Goal: Transaction & Acquisition: Book appointment/travel/reservation

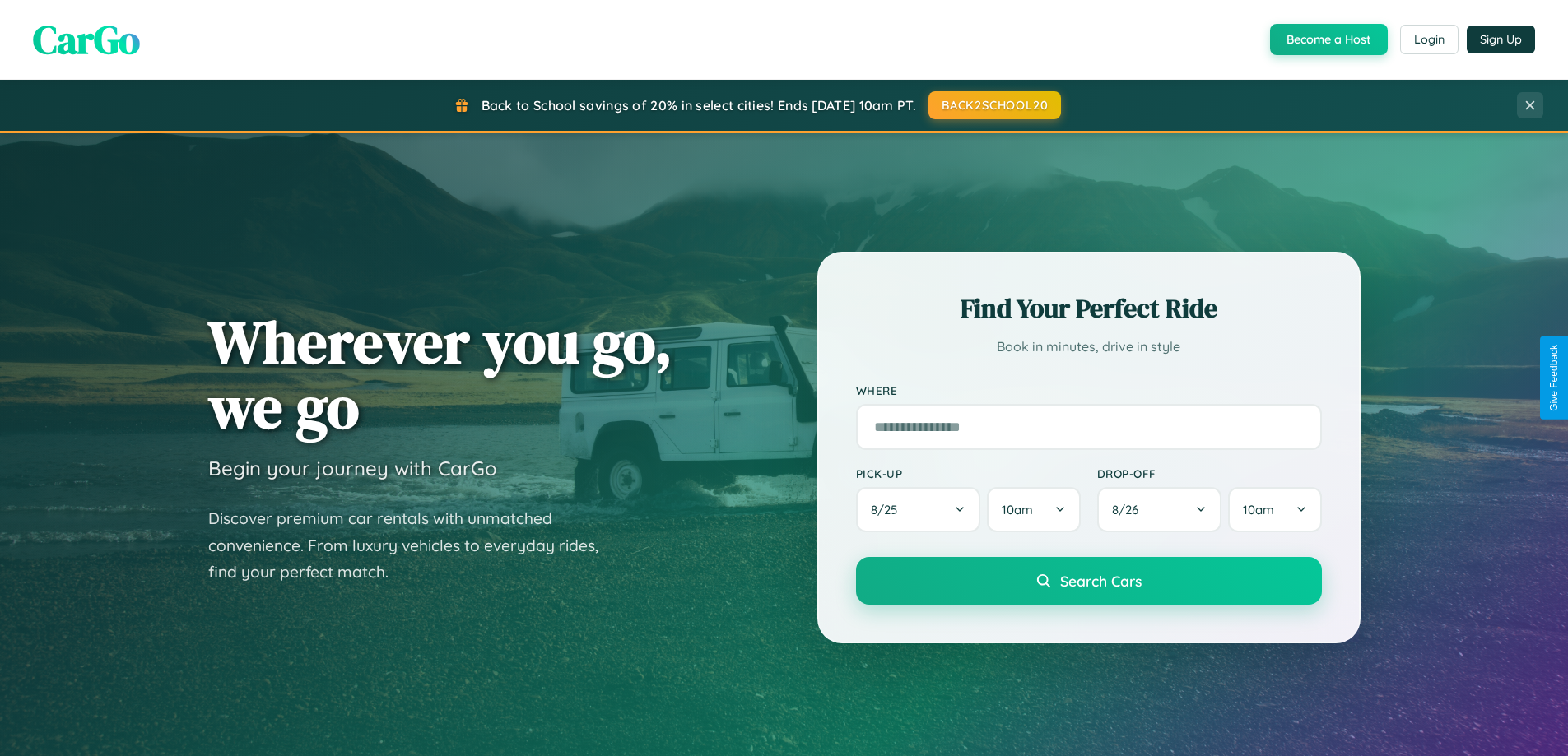
scroll to position [2645, 0]
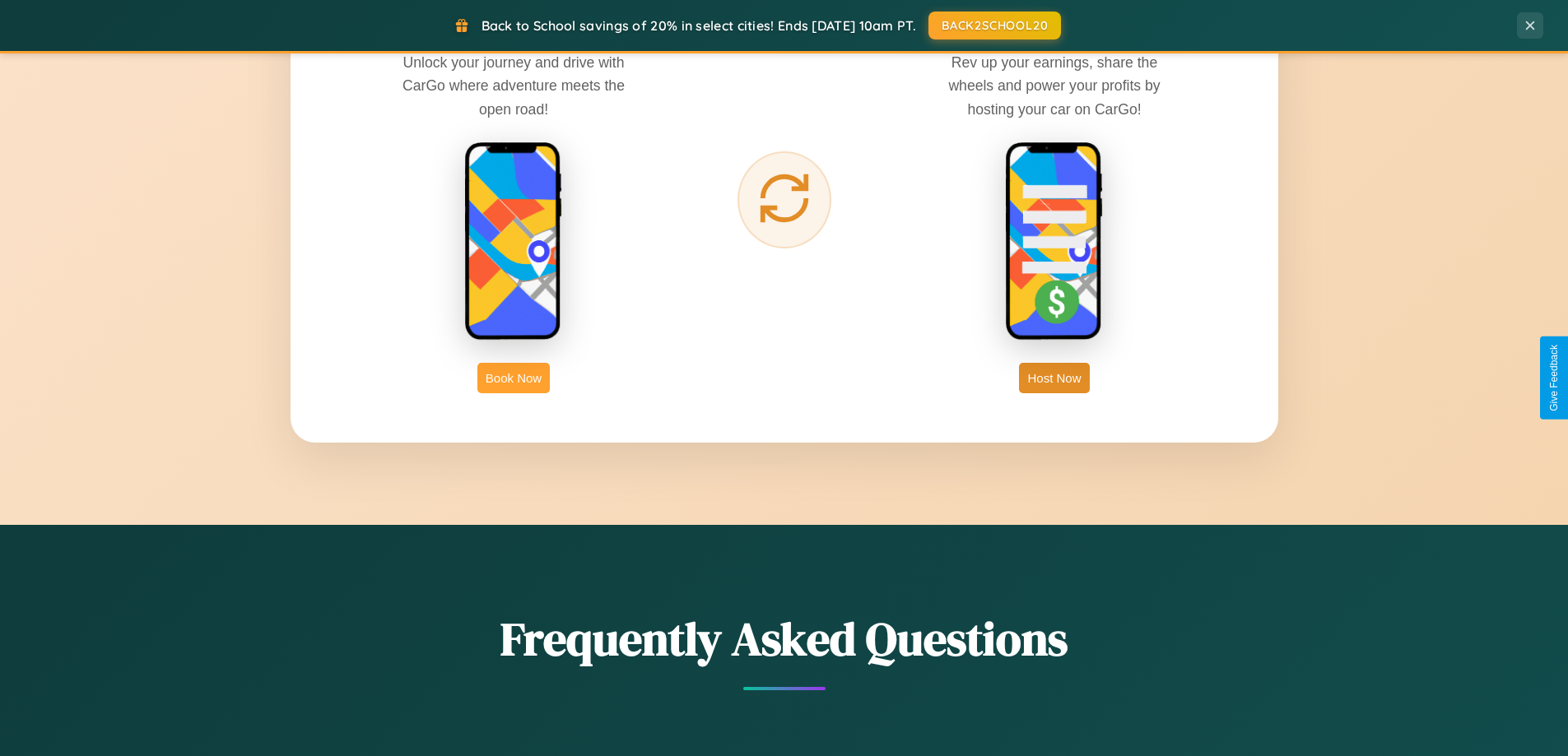
click at [513, 378] on button "Book Now" at bounding box center [513, 378] width 72 height 30
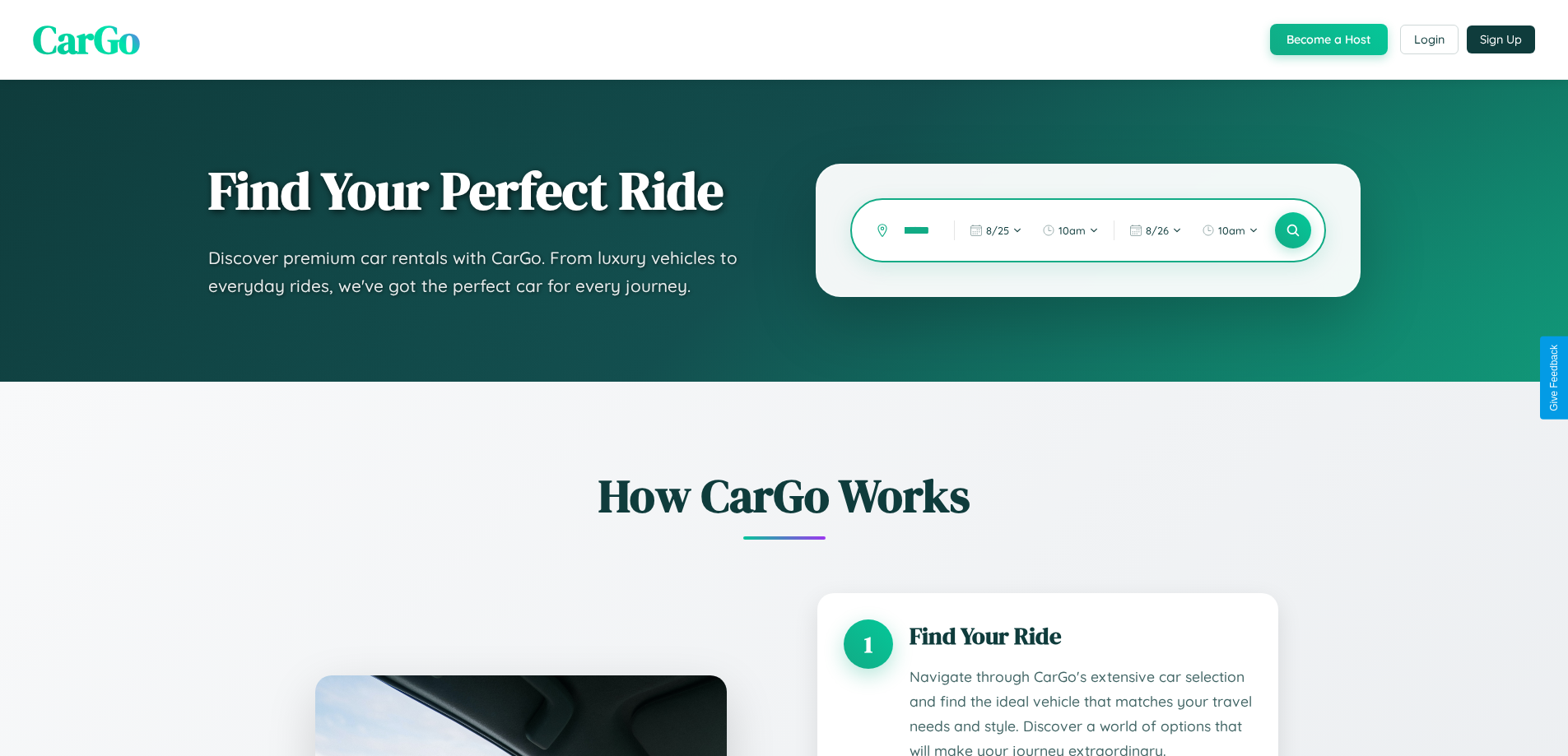
scroll to position [1372, 0]
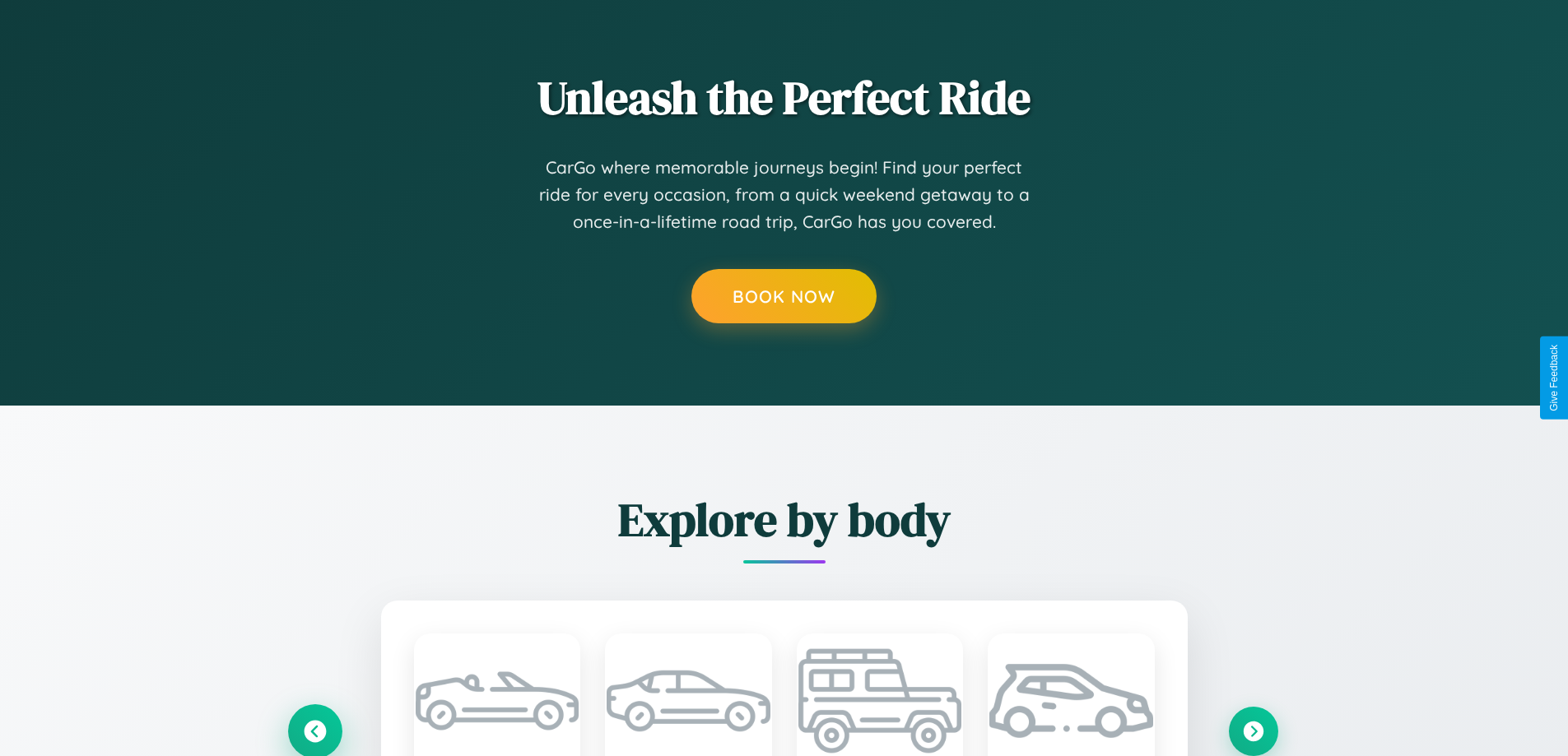
type input "******"
click at [314, 731] on icon at bounding box center [314, 731] width 22 height 22
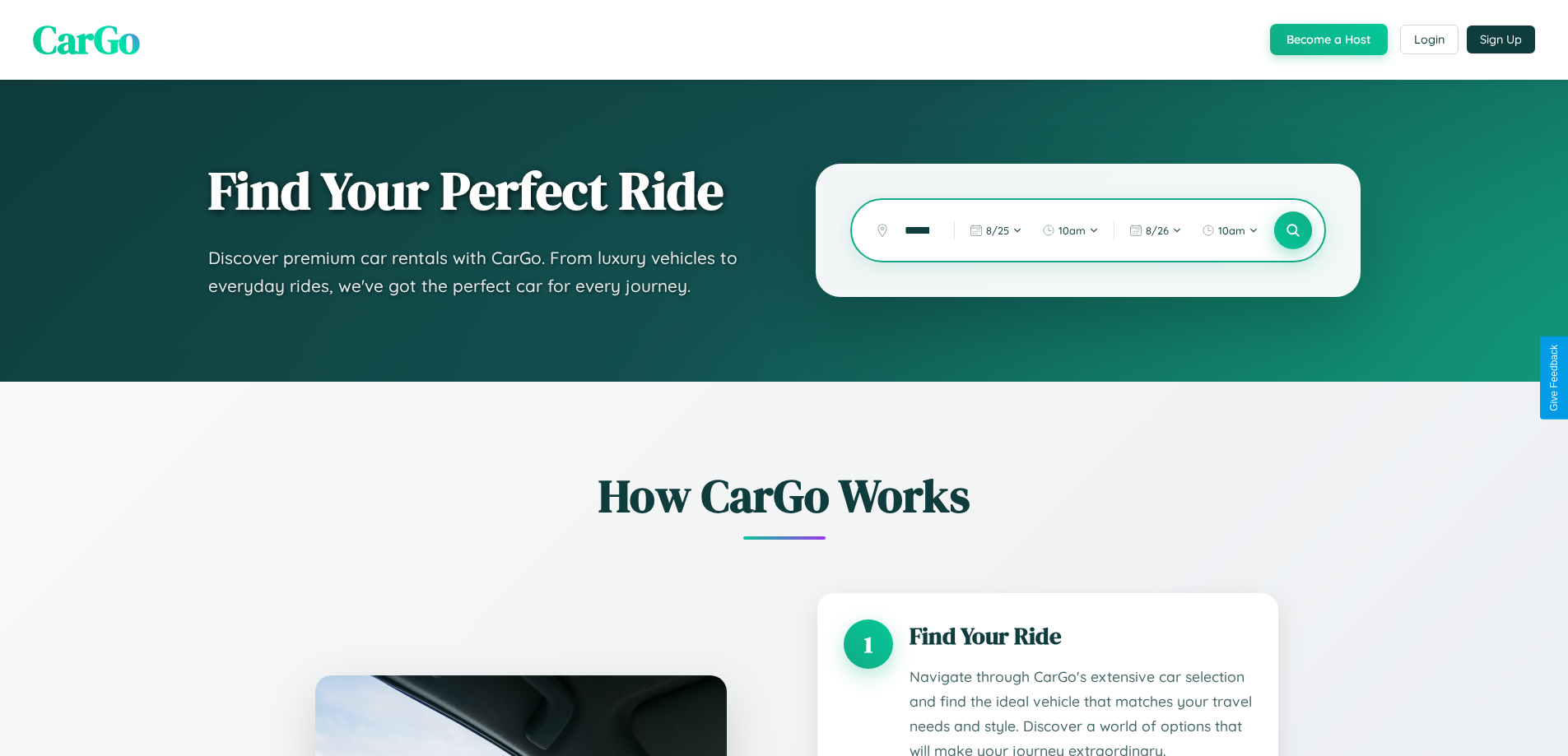
click at [1292, 230] on icon at bounding box center [1292, 230] width 16 height 16
